Goal: Transaction & Acquisition: Purchase product/service

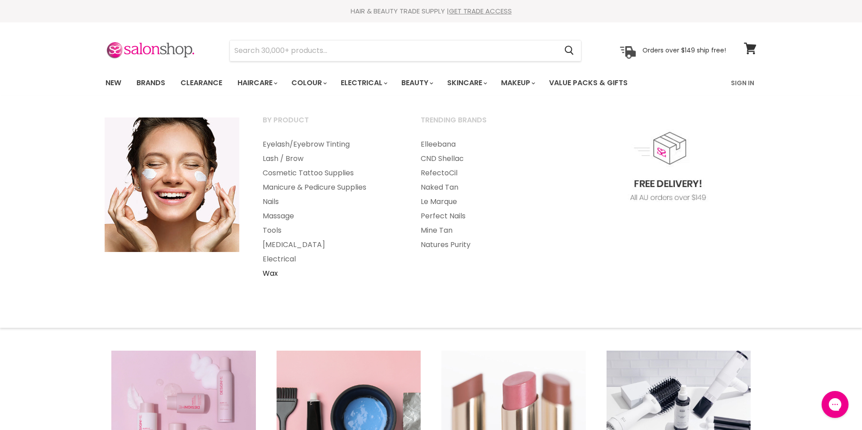
click at [273, 273] on link "Wax" at bounding box center [329, 274] width 156 height 14
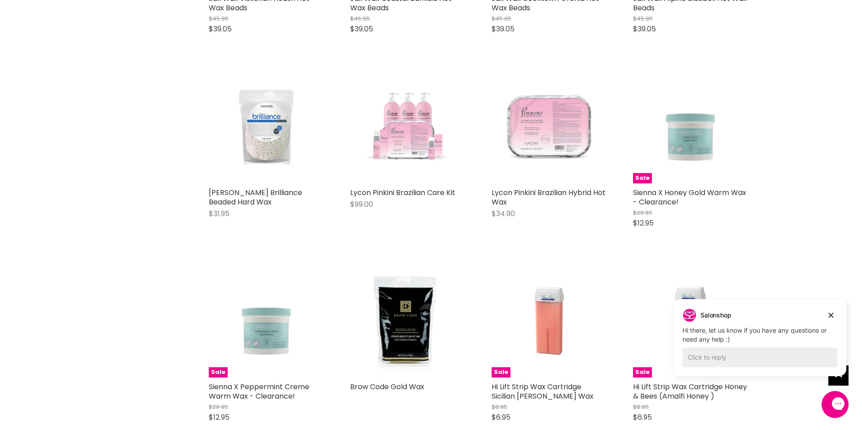
scroll to position [2168, 0]
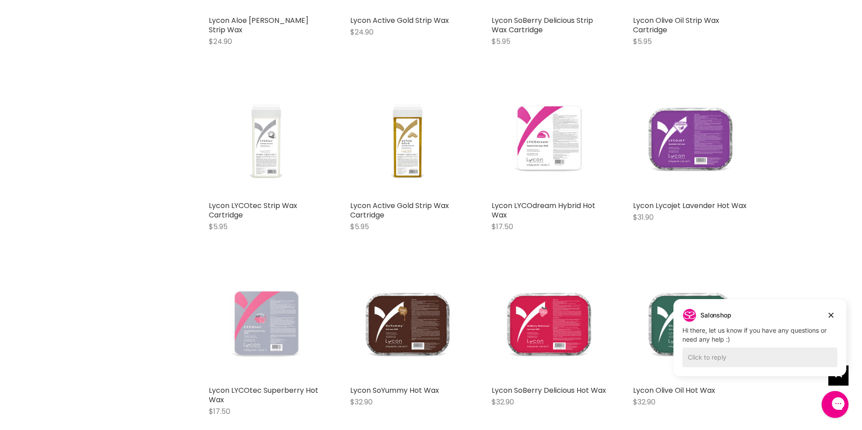
scroll to position [3450, 0]
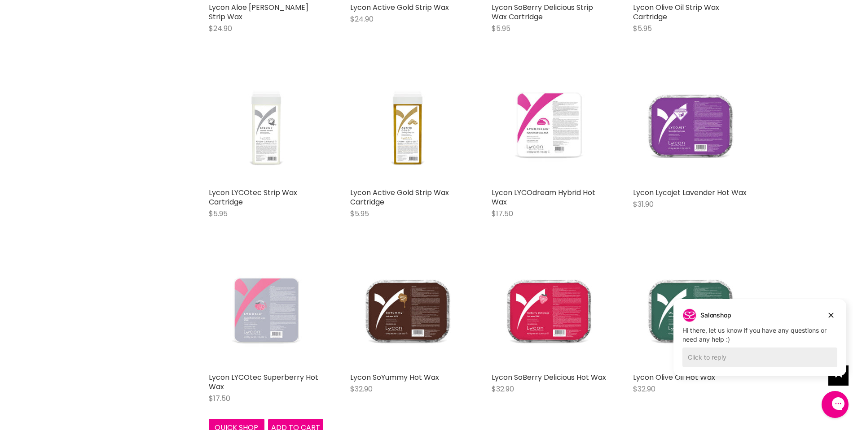
click at [261, 310] on img "Main content" at bounding box center [266, 311] width 114 height 114
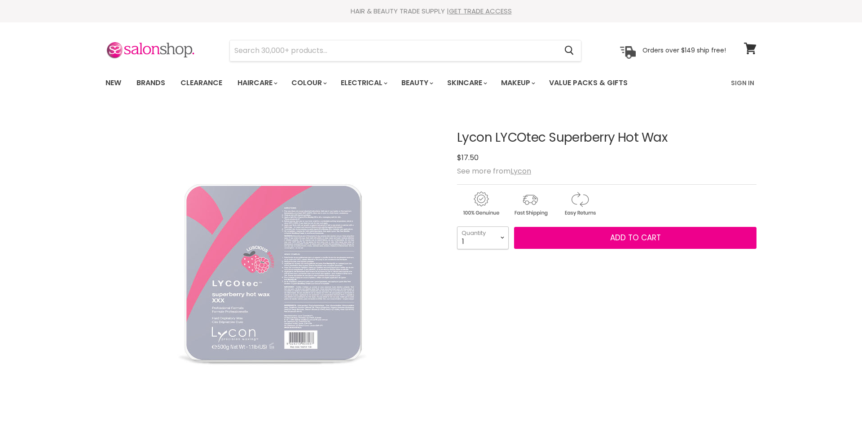
click at [503, 238] on select "1 2 3 4 5 6 7 8 9 10+" at bounding box center [483, 238] width 52 height 22
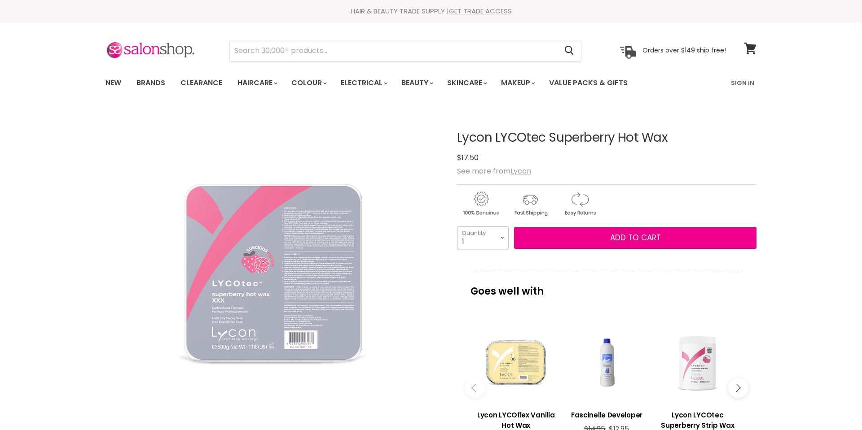
select select "6"
click at [457, 227] on select "1 2 3 4 5 6 7 8 9 10+" at bounding box center [483, 238] width 52 height 22
type input "6"
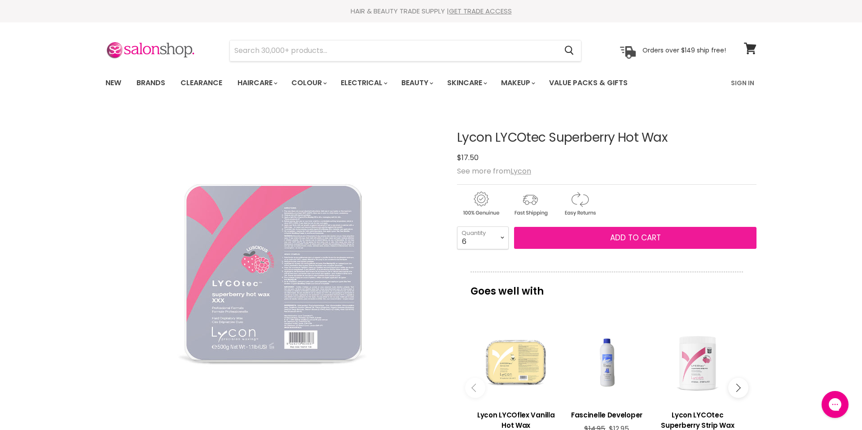
click at [648, 238] on span "Add to cart" at bounding box center [635, 237] width 51 height 11
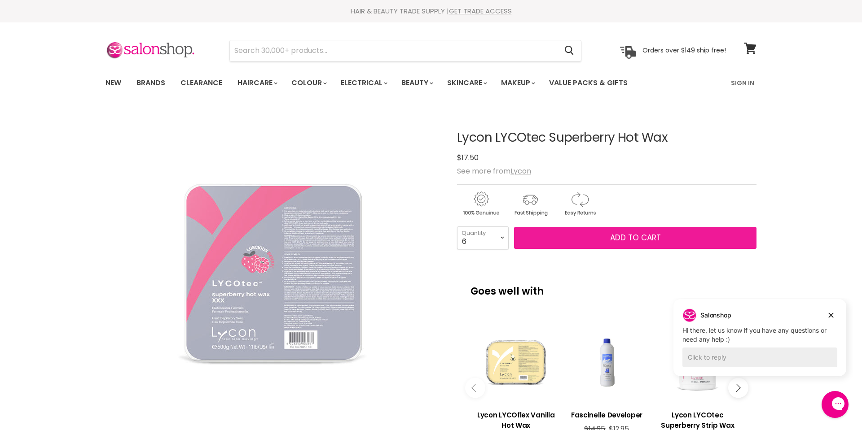
click at [626, 240] on span "Add to cart" at bounding box center [635, 237] width 51 height 11
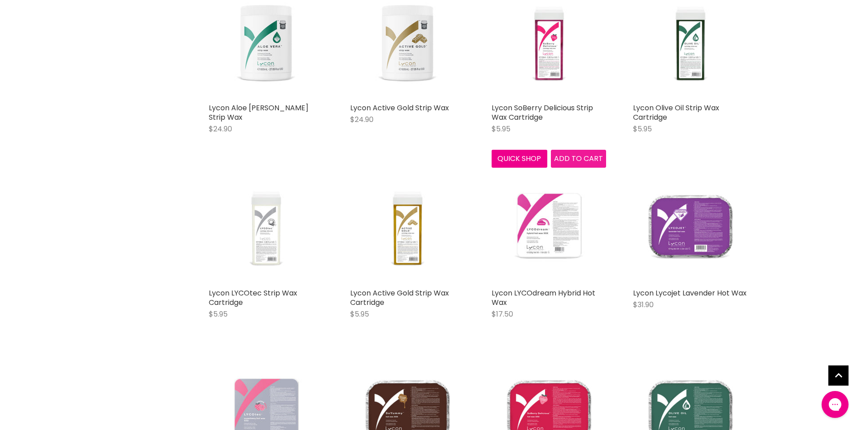
click at [576, 164] on span "Add to cart" at bounding box center [578, 158] width 49 height 10
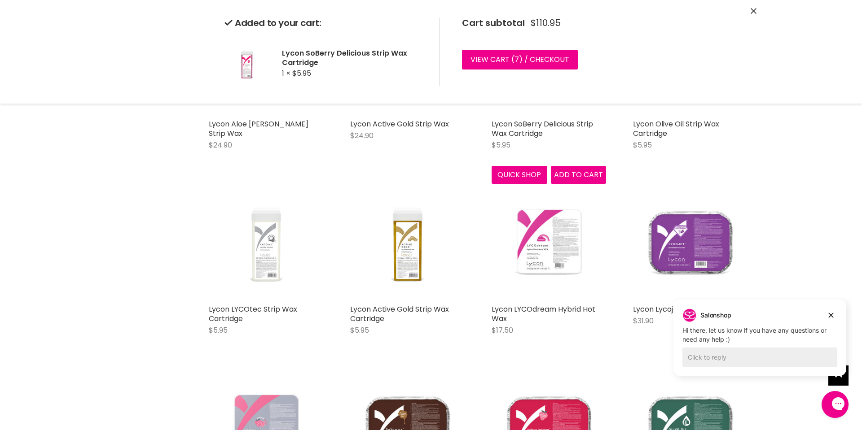
scroll to position [975, 0]
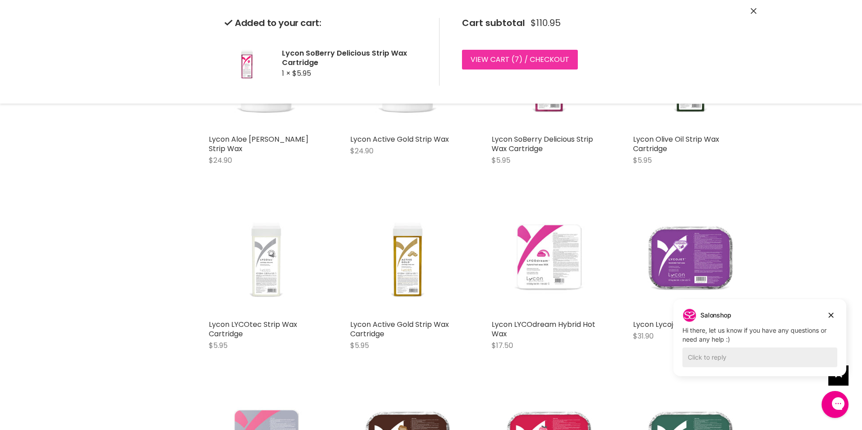
click at [522, 57] on link "View cart ( 7 ) / Checkout" at bounding box center [520, 60] width 116 height 20
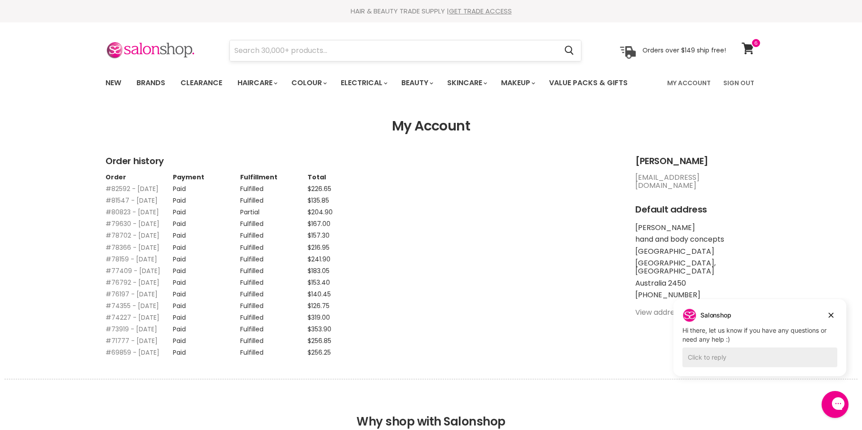
click at [337, 47] on input "Search" at bounding box center [393, 50] width 327 height 21
click at [350, 48] on input "Search" at bounding box center [393, 50] width 327 height 21
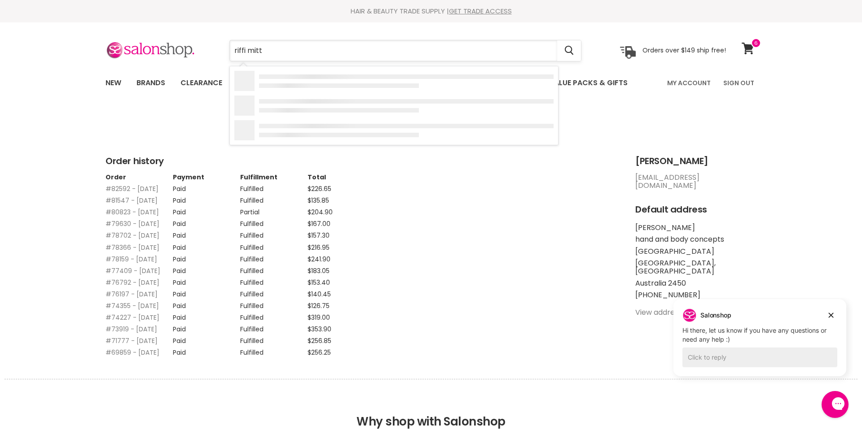
type input "riffi mitts"
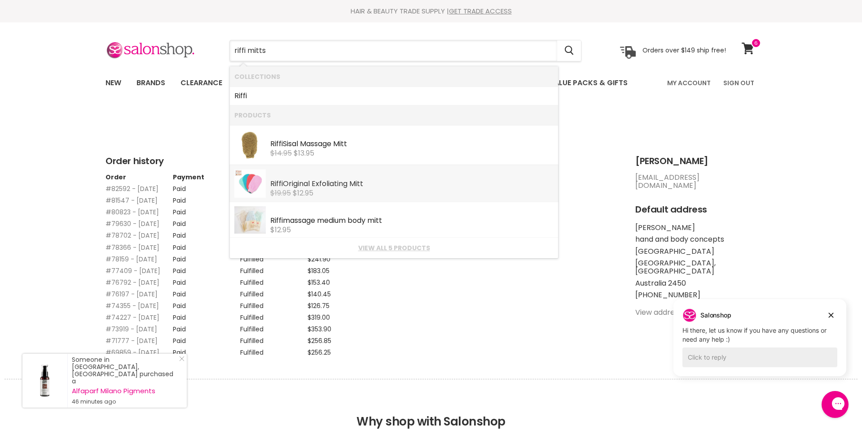
click at [316, 197] on div "$19.95 $12.95" at bounding box center [411, 193] width 283 height 8
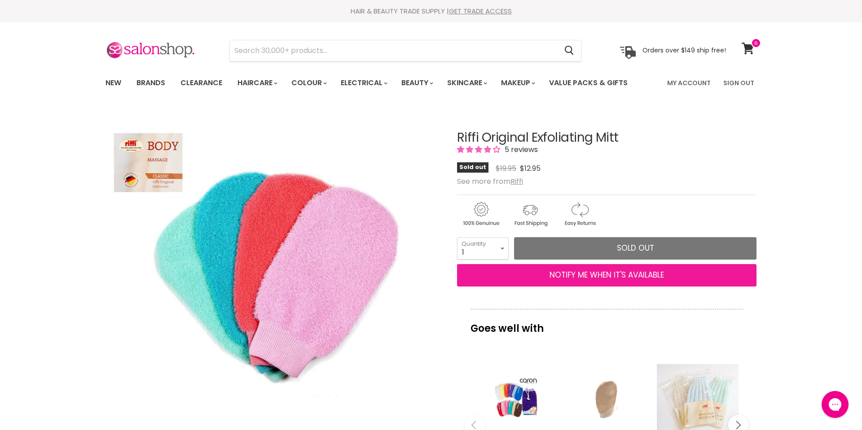
click at [624, 275] on button "NOTIFY ME WHEN IT'S AVAILABLE" at bounding box center [606, 275] width 299 height 22
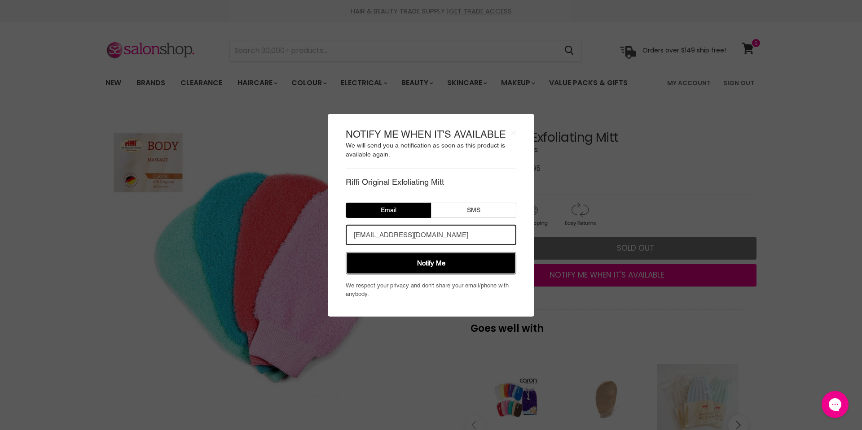
click at [444, 260] on button "Notify Me" at bounding box center [431, 263] width 171 height 22
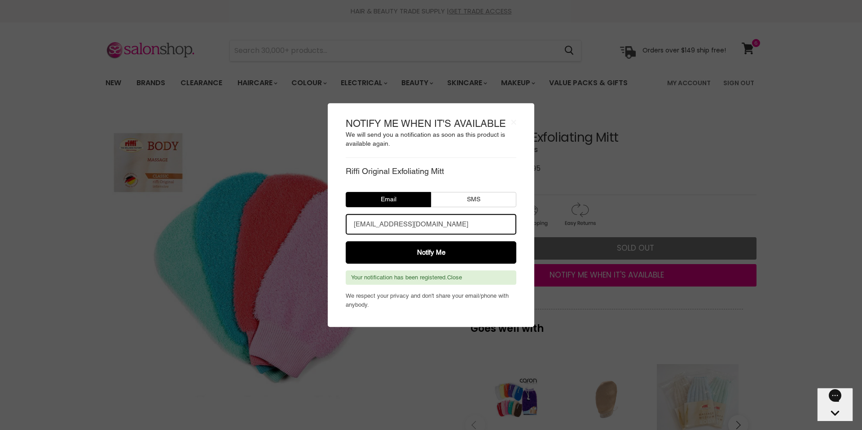
click at [497, 51] on body "× NOTIFY ME WHEN IT'S AVAILABLE We will send you a notification as soon as this…" at bounding box center [431, 215] width 862 height 430
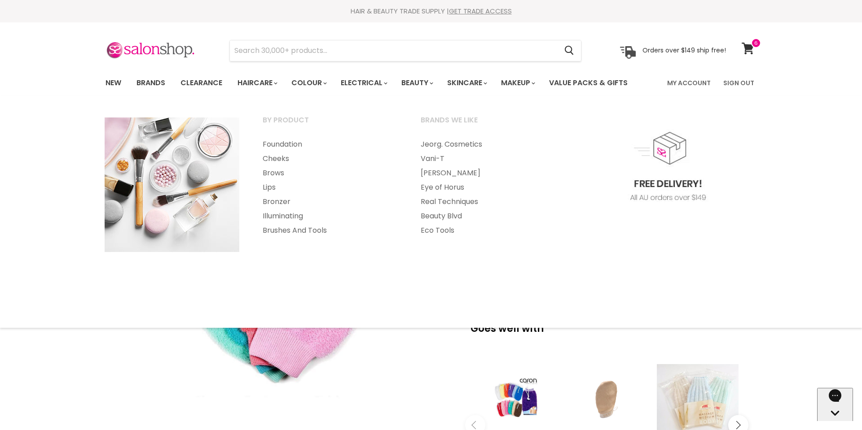
click at [799, 163] on div "By Product Foundation Cheeks Brows" at bounding box center [431, 212] width 862 height 214
click at [792, 173] on div "By Product Foundation Cheeks Brows" at bounding box center [431, 212] width 862 height 214
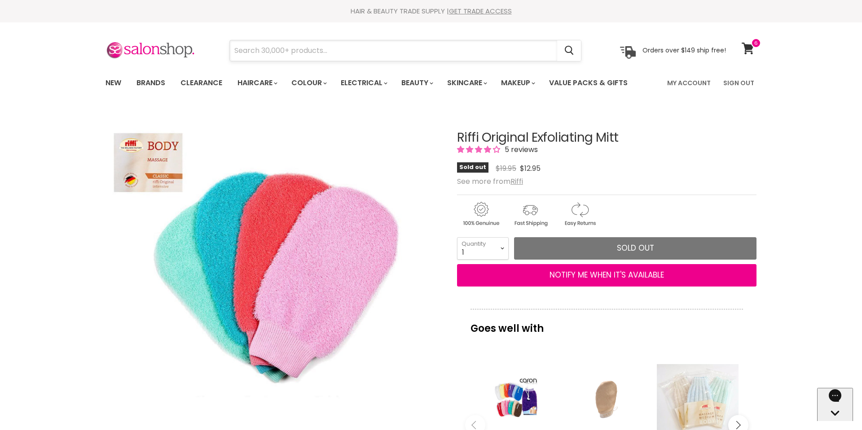
click at [399, 53] on input "Search" at bounding box center [393, 50] width 327 height 21
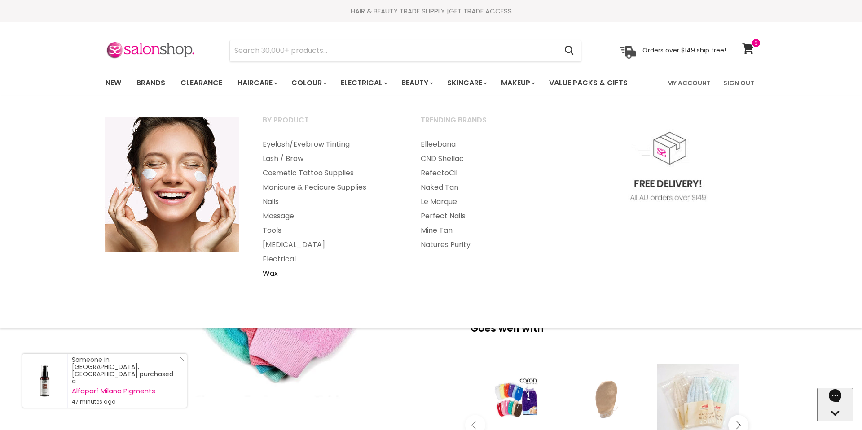
click at [275, 275] on link "Wax" at bounding box center [329, 274] width 156 height 14
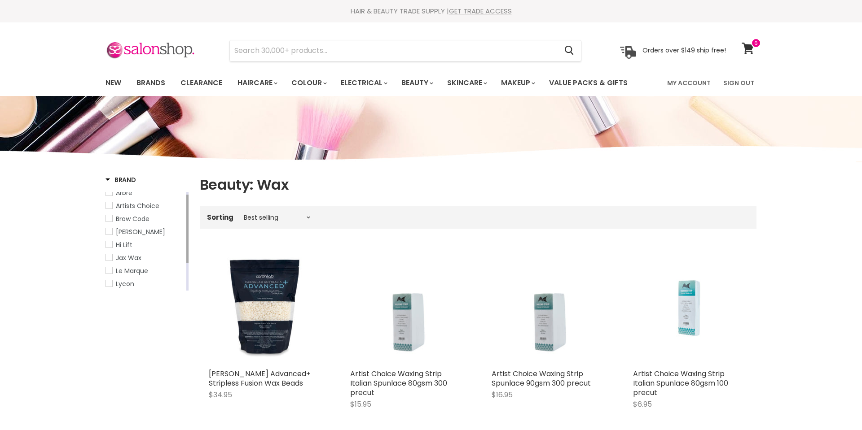
click at [114, 287] on link "Lycon" at bounding box center [144, 284] width 79 height 10
click at [110, 287] on link "Lycon" at bounding box center [144, 284] width 79 height 10
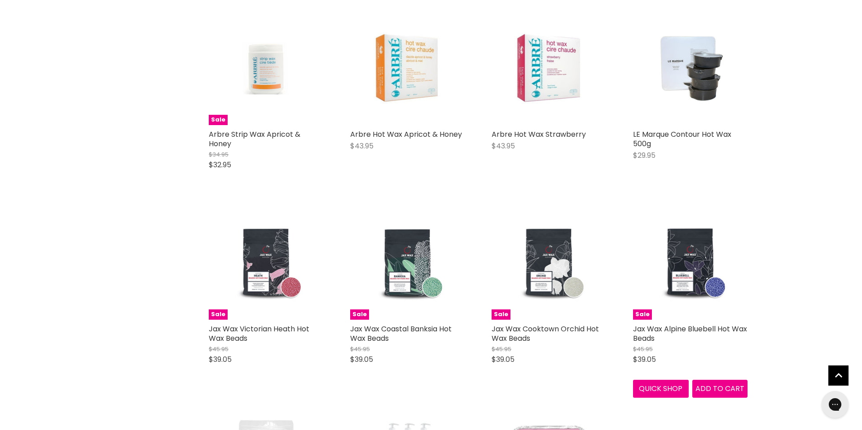
scroll to position [1994, 0]
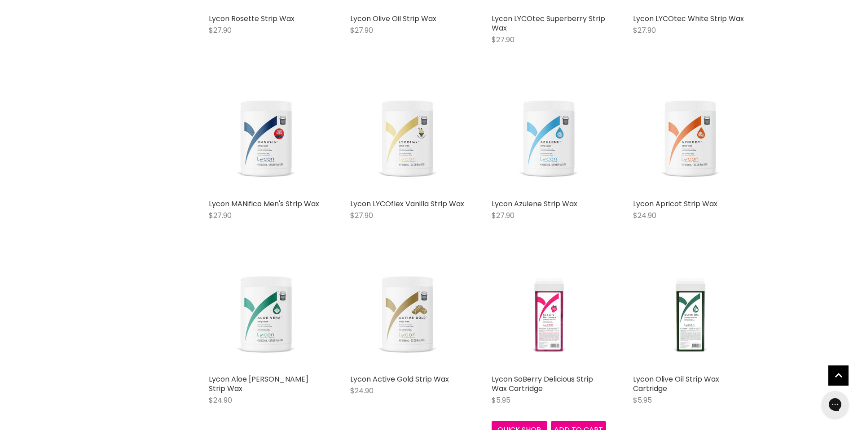
scroll to position [3085, 0]
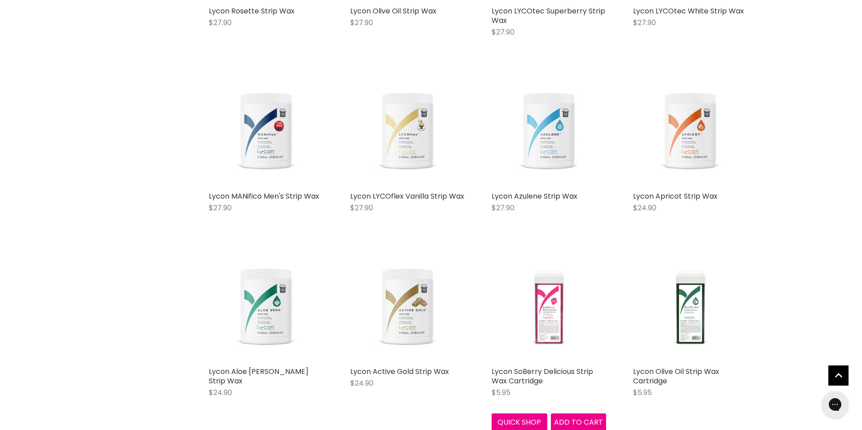
click at [549, 310] on img "Main content" at bounding box center [548, 305] width 114 height 114
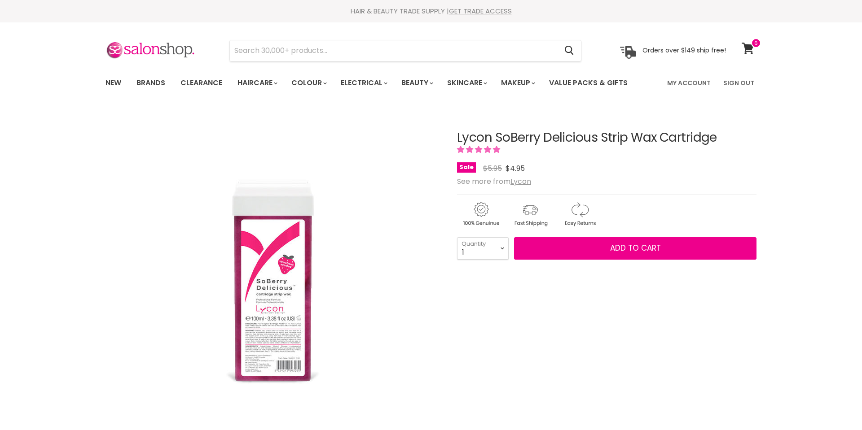
select select "8"
click at [457, 237] on select "1 2 3 4 5 6 7 8 9 10+" at bounding box center [483, 248] width 52 height 22
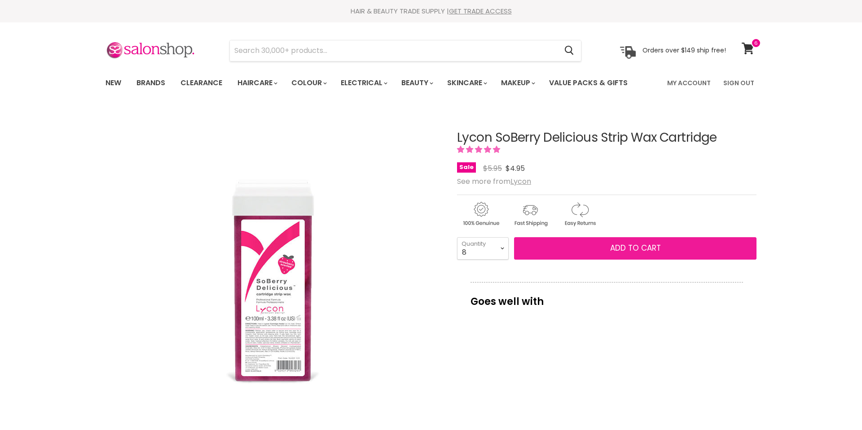
click at [641, 248] on span "Add to cart" at bounding box center [635, 248] width 51 height 11
click at [642, 248] on span "Add to cart" at bounding box center [635, 248] width 51 height 11
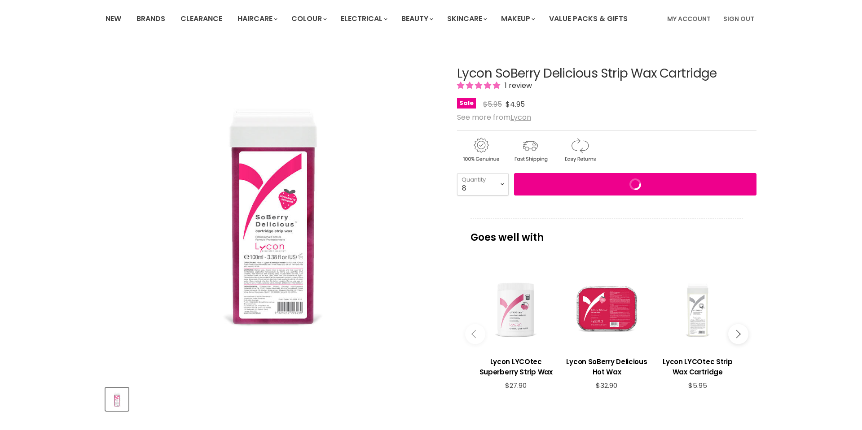
scroll to position [63, 0]
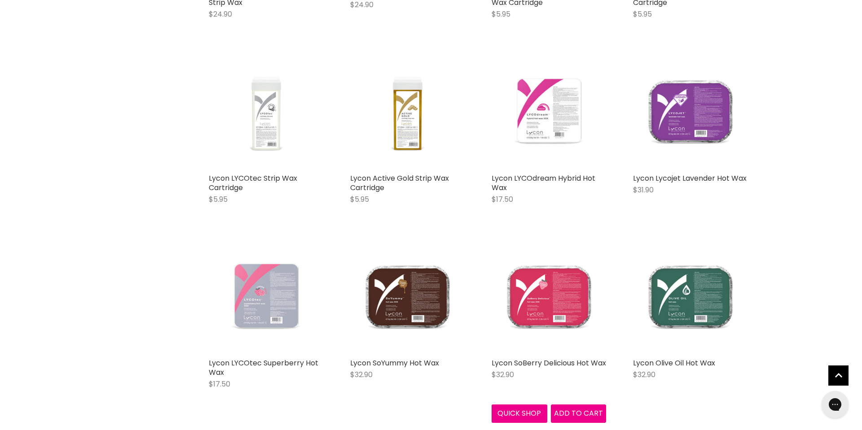
scroll to position [1126, 0]
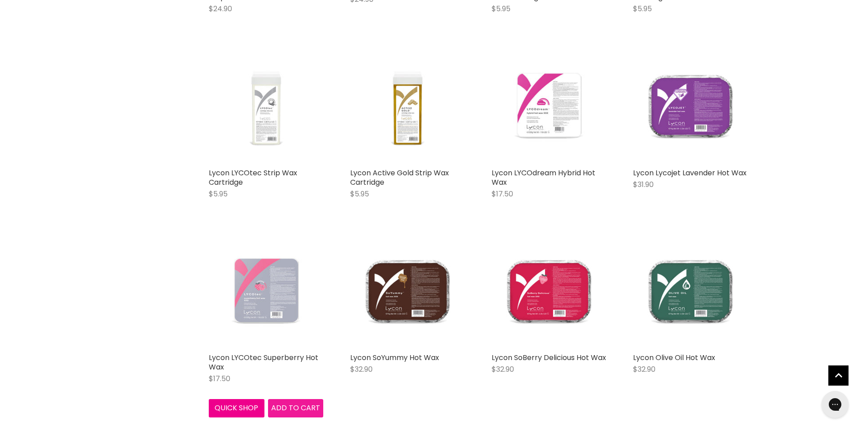
click at [298, 413] on span "Add to cart" at bounding box center [295, 408] width 49 height 10
drag, startPoint x: 298, startPoint y: 418, endPoint x: 306, endPoint y: 410, distance: 11.1
click at [299, 413] on span "Add to cart" at bounding box center [295, 408] width 49 height 10
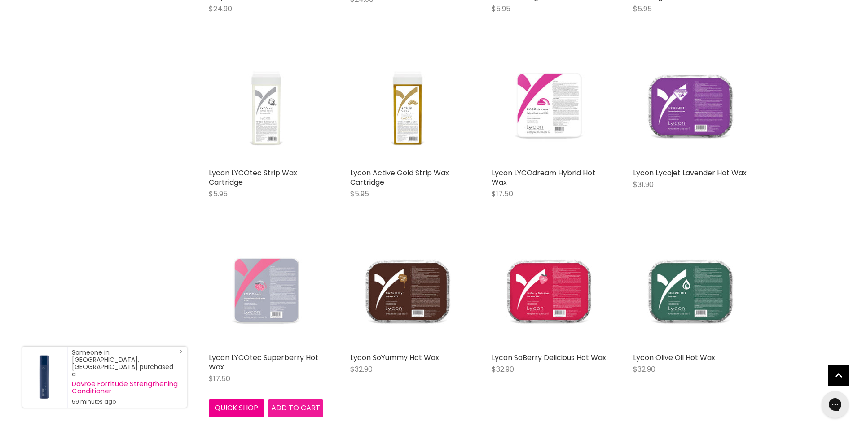
click at [289, 413] on span "Add to cart" at bounding box center [295, 408] width 49 height 10
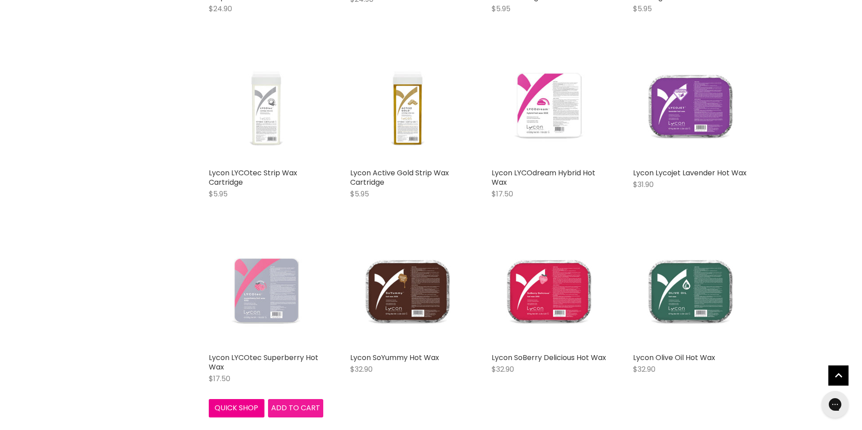
click at [289, 413] on span "Add to cart" at bounding box center [295, 408] width 49 height 10
click at [258, 299] on img "Main content" at bounding box center [266, 291] width 114 height 114
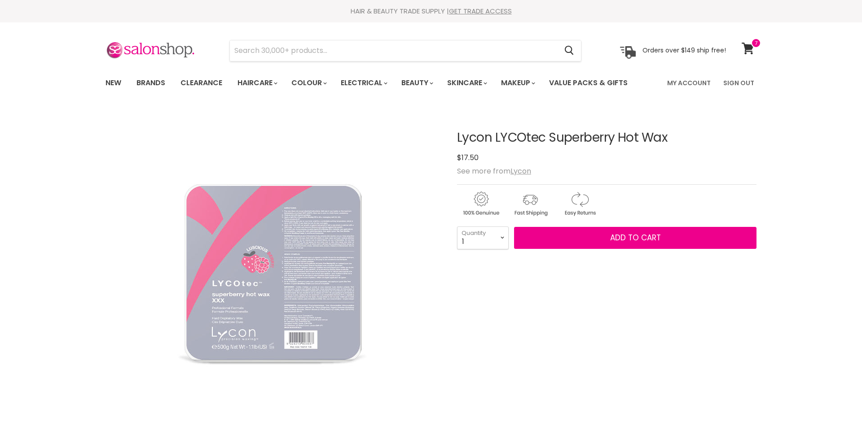
select select "6"
click at [457, 227] on select "1 2 3 4 5 6 7 8 9 10+" at bounding box center [483, 238] width 52 height 22
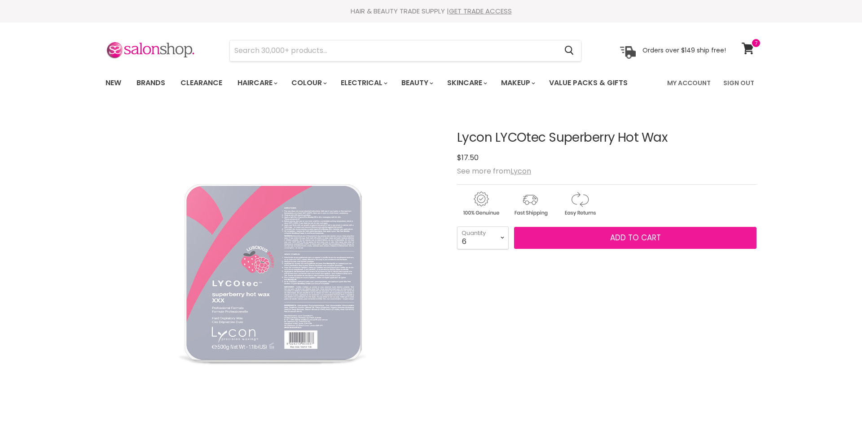
click at [641, 239] on span "Add to cart" at bounding box center [635, 237] width 51 height 11
click at [645, 240] on span "Add to cart" at bounding box center [635, 237] width 51 height 11
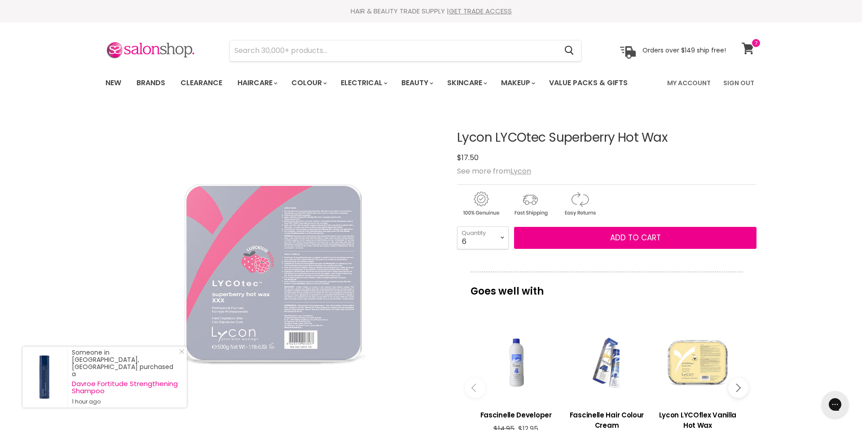
click at [750, 50] on icon at bounding box center [747, 49] width 13 height 12
